Goal: Understand process/instructions: Learn how to perform a task or action

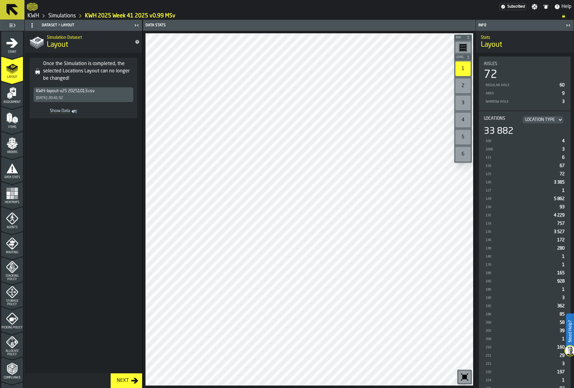
click at [456, 86] on div "2" at bounding box center [462, 85] width 15 height 15
click at [465, 68] on div "1" at bounding box center [462, 68] width 15 height 15
click at [462, 88] on div "2" at bounding box center [462, 85] width 15 height 15
click at [462, 70] on div "1" at bounding box center [462, 68] width 15 height 15
click at [463, 86] on div "2" at bounding box center [462, 85] width 15 height 15
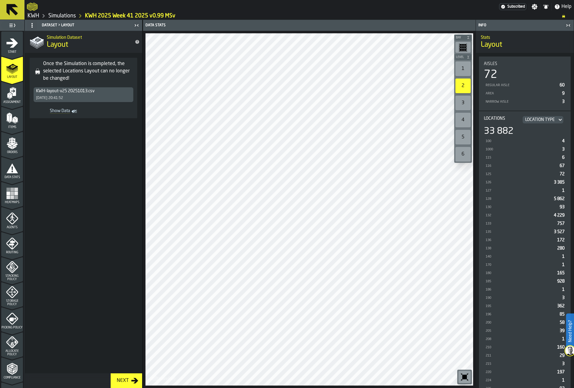
click at [468, 68] on div "1" at bounding box center [462, 68] width 15 height 15
click at [458, 91] on div "2" at bounding box center [462, 85] width 15 height 15
click at [462, 73] on div "1" at bounding box center [462, 68] width 15 height 15
click at [457, 85] on div "2" at bounding box center [462, 85] width 15 height 15
click at [465, 67] on div "1" at bounding box center [462, 68] width 15 height 15
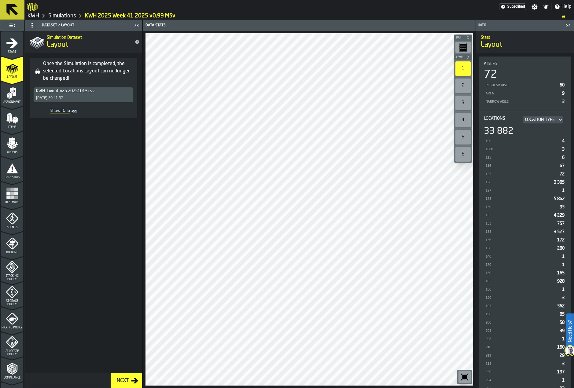
click at [465, 85] on div "2" at bounding box center [462, 85] width 15 height 15
click at [463, 67] on div "1" at bounding box center [462, 68] width 15 height 15
click at [461, 87] on div "2" at bounding box center [462, 85] width 15 height 15
click at [461, 71] on div "1" at bounding box center [462, 68] width 15 height 15
click at [462, 89] on div "2" at bounding box center [462, 85] width 15 height 15
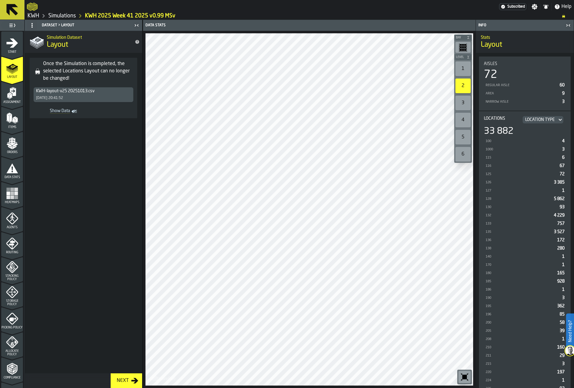
click at [460, 68] on div "1" at bounding box center [462, 68] width 15 height 15
click at [464, 88] on div "2" at bounding box center [462, 85] width 15 height 15
click at [464, 71] on div "1" at bounding box center [462, 68] width 15 height 15
click at [461, 87] on div "2" at bounding box center [462, 85] width 15 height 15
click at [465, 68] on div "1" at bounding box center [462, 68] width 15 height 15
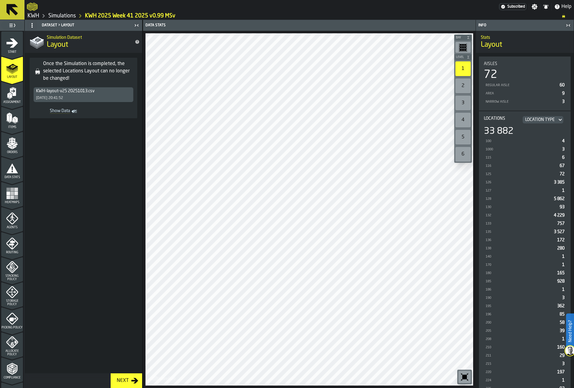
click at [462, 85] on div "2" at bounding box center [462, 85] width 15 height 15
click at [459, 71] on div "1" at bounding box center [462, 68] width 15 height 15
click at [463, 84] on div "2" at bounding box center [462, 85] width 15 height 15
click at [460, 67] on div "1" at bounding box center [462, 68] width 15 height 15
click at [466, 82] on div "2" at bounding box center [462, 85] width 15 height 15
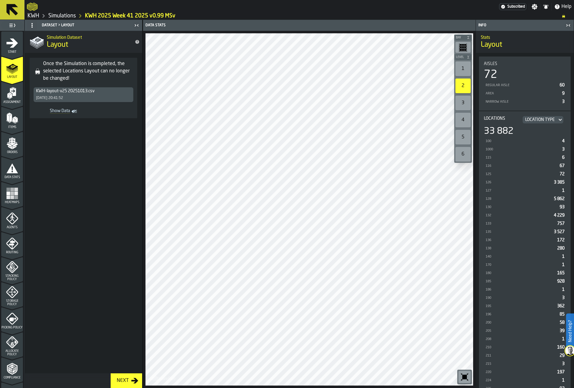
click at [465, 67] on div "1" at bounding box center [462, 68] width 15 height 15
click at [465, 82] on div "2" at bounding box center [462, 85] width 15 height 15
click at [466, 66] on div "1" at bounding box center [462, 68] width 15 height 15
click at [465, 86] on div "2" at bounding box center [462, 85] width 15 height 15
click at [457, 67] on div "1" at bounding box center [462, 68] width 15 height 15
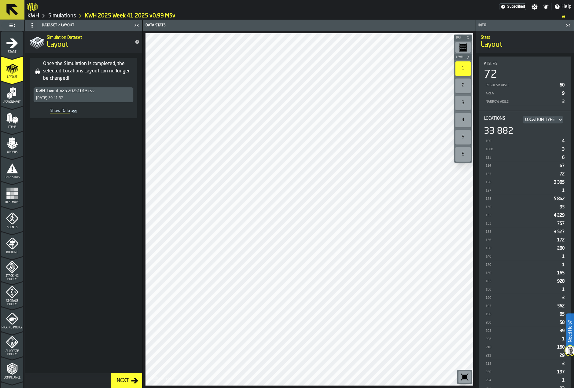
click at [464, 89] on div "2" at bounding box center [462, 85] width 15 height 15
